Goal: Check status: Check status

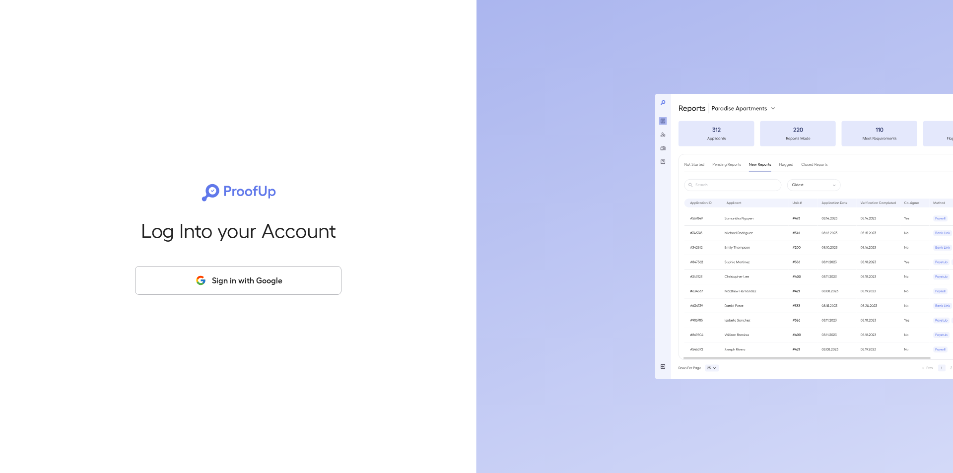
click at [265, 278] on button "Sign in with Google" at bounding box center [238, 280] width 206 height 29
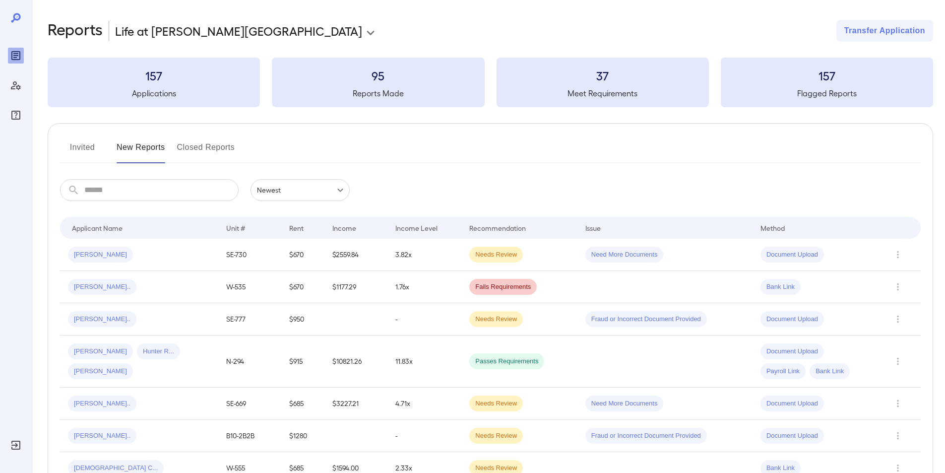
click at [89, 146] on button "Invited" at bounding box center [82, 151] width 45 height 24
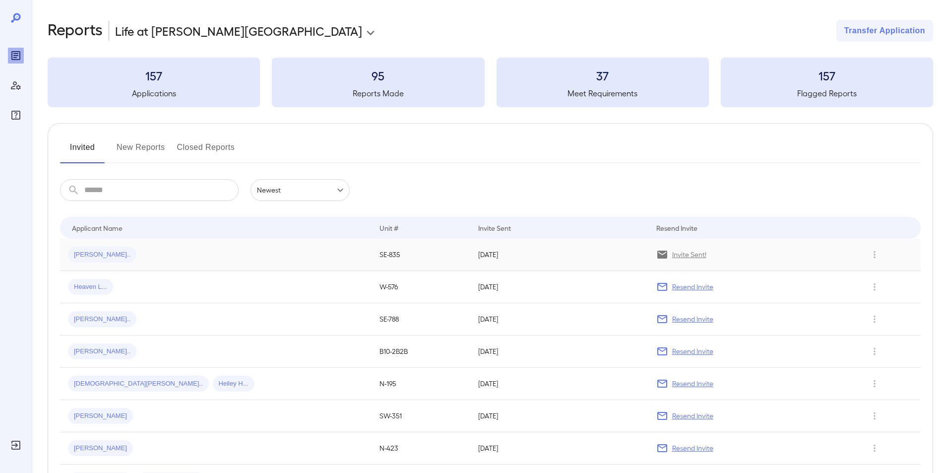
click at [93, 255] on span "[PERSON_NAME].." at bounding box center [102, 254] width 68 height 9
